Goal: Use online tool/utility: Utilize a website feature to perform a specific function

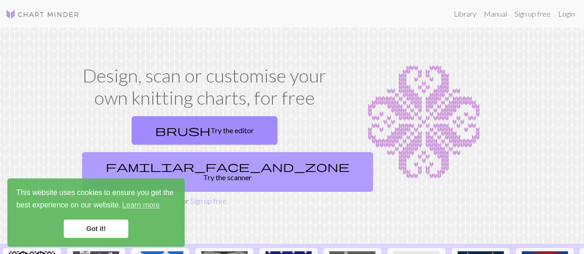
click at [280, 152] on link "familiar_face_and_zone Try the scanner" at bounding box center [227, 172] width 291 height 40
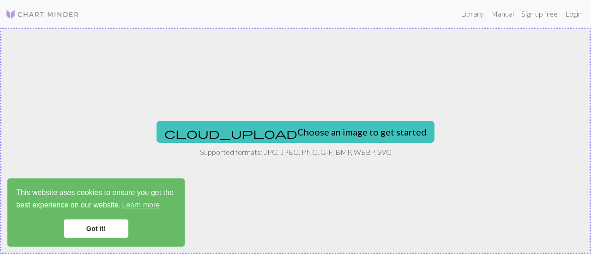
click at [280, 130] on button "cloud_upload Choose an image to get started" at bounding box center [296, 132] width 278 height 22
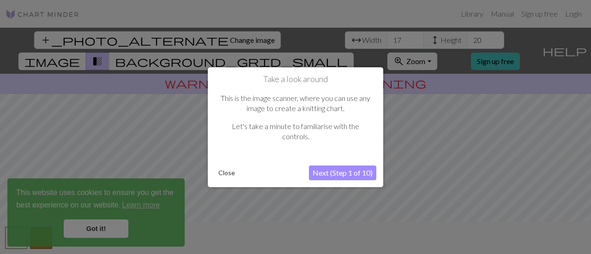
click at [102, 223] on div at bounding box center [295, 127] width 591 height 254
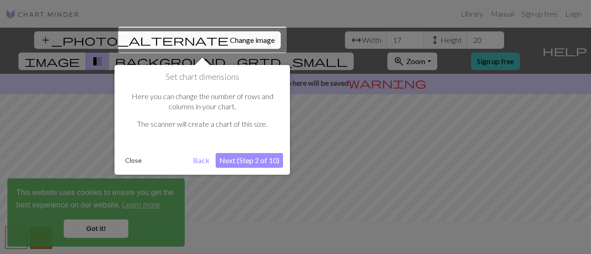
click at [205, 161] on button "Back" at bounding box center [201, 160] width 24 height 15
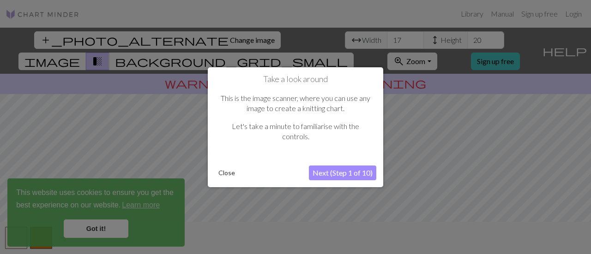
click at [350, 175] on button "Next (Step 1 of 10)" at bounding box center [342, 173] width 67 height 15
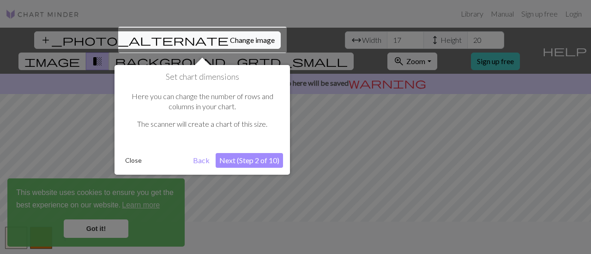
click at [260, 163] on button "Next (Step 2 of 10)" at bounding box center [249, 160] width 67 height 15
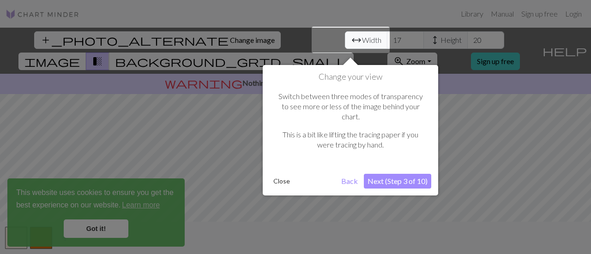
click at [400, 174] on button "Next (Step 3 of 10)" at bounding box center [397, 181] width 67 height 15
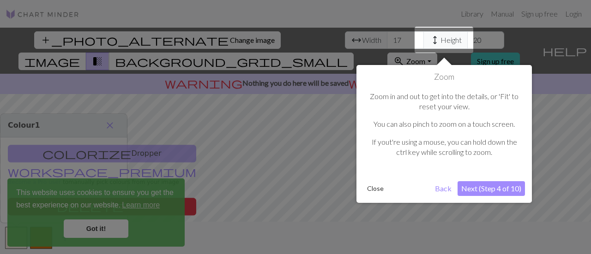
click at [481, 187] on button "Next (Step 4 of 10)" at bounding box center [491, 189] width 67 height 15
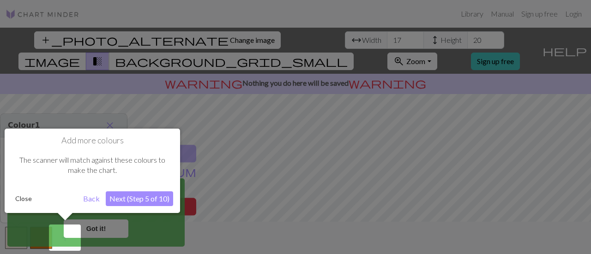
click at [142, 199] on button "Next (Step 5 of 10)" at bounding box center [139, 199] width 67 height 15
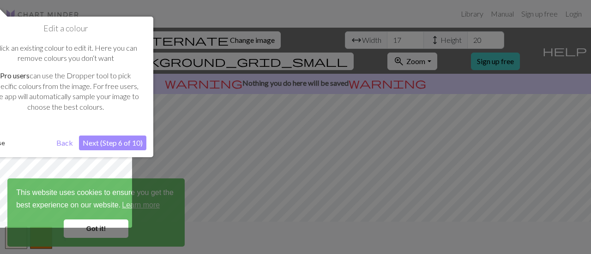
click at [112, 137] on button "Next (Step 6 of 10)" at bounding box center [112, 143] width 67 height 15
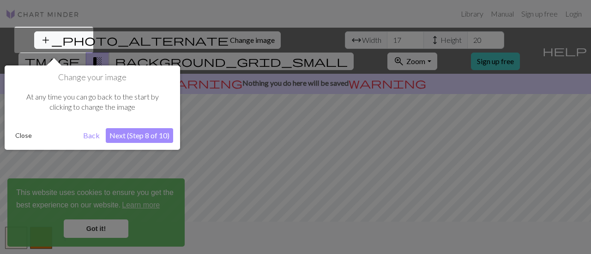
click at [133, 133] on button "Next (Step 8 of 10)" at bounding box center [139, 135] width 67 height 15
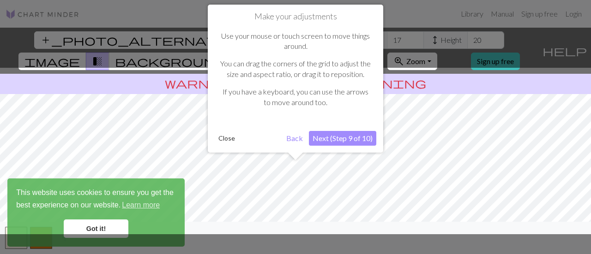
click at [357, 138] on button "Next (Step 9 of 10)" at bounding box center [342, 138] width 67 height 15
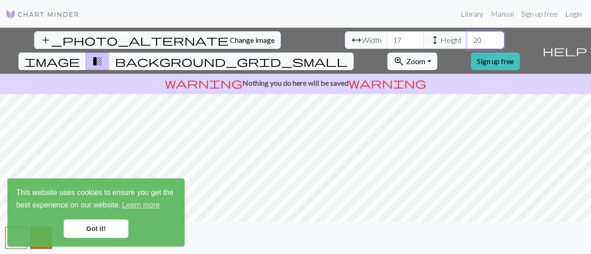
click at [467, 45] on input "20" at bounding box center [485, 40] width 37 height 18
click at [467, 36] on input "21" at bounding box center [485, 40] width 37 height 18
click at [467, 36] on input "22" at bounding box center [485, 40] width 37 height 18
click at [467, 36] on input "23" at bounding box center [485, 40] width 37 height 18
click at [467, 36] on input "24" at bounding box center [485, 40] width 37 height 18
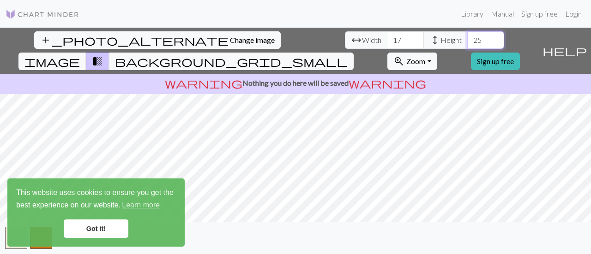
click at [467, 36] on input "25" at bounding box center [485, 40] width 37 height 18
click at [467, 36] on input "26" at bounding box center [485, 40] width 37 height 18
click at [467, 36] on input "27" at bounding box center [485, 40] width 37 height 18
type input "28"
click at [467, 36] on input "28" at bounding box center [485, 40] width 37 height 18
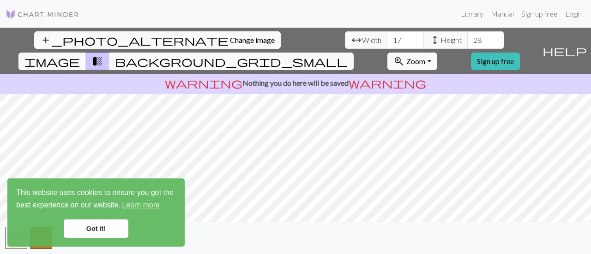
click at [351, 41] on span "arrow_range" at bounding box center [356, 40] width 11 height 13
click at [387, 43] on input "16" at bounding box center [405, 40] width 37 height 18
click at [387, 36] on input "17" at bounding box center [405, 40] width 37 height 18
click at [387, 36] on input "18" at bounding box center [405, 40] width 37 height 18
click at [387, 36] on input "19" at bounding box center [405, 40] width 37 height 18
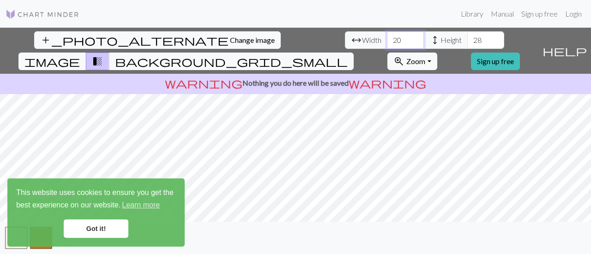
type input "20"
click at [387, 36] on input "20" at bounding box center [405, 40] width 37 height 18
click at [300, 227] on div "add_photo_alternate Change image arrow_range Width 20 height Height 28 image tr…" at bounding box center [295, 141] width 591 height 227
click at [106, 225] on link "Got it!" at bounding box center [96, 229] width 65 height 18
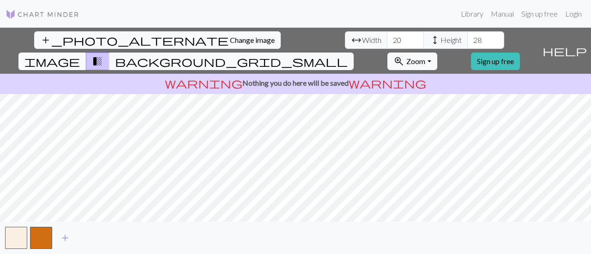
click at [80, 55] on span "image" at bounding box center [51, 61] width 55 height 13
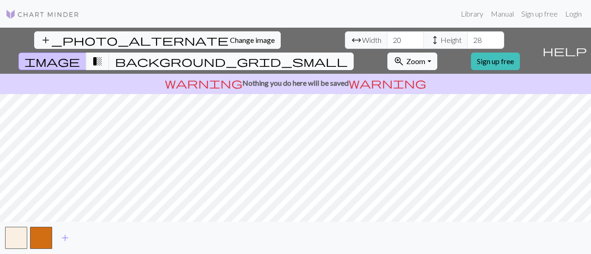
click at [348, 55] on span "background_grid_small" at bounding box center [231, 61] width 233 height 13
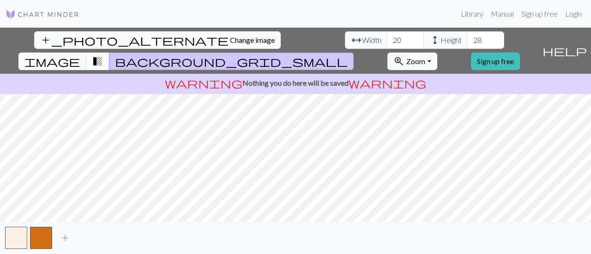
click at [103, 55] on span "transition_fade" at bounding box center [97, 61] width 11 height 13
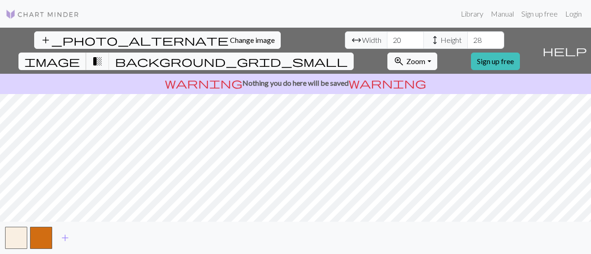
click at [80, 55] on span "image" at bounding box center [51, 61] width 55 height 13
